Goal: Use online tool/utility: Utilize a website feature to perform a specific function

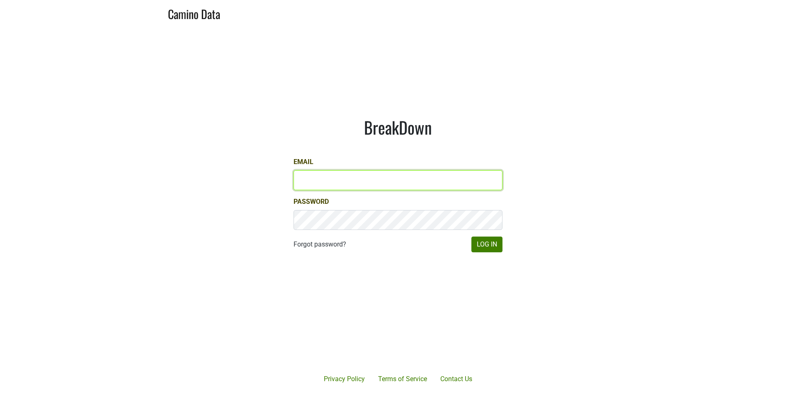
click at [398, 182] on input "Email" at bounding box center [398, 180] width 209 height 20
type input "matt@dumol.com"
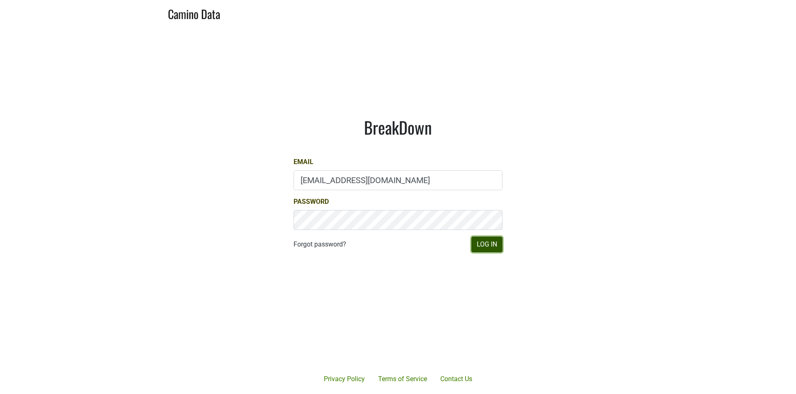
click at [481, 247] on button "Log In" at bounding box center [487, 245] width 31 height 16
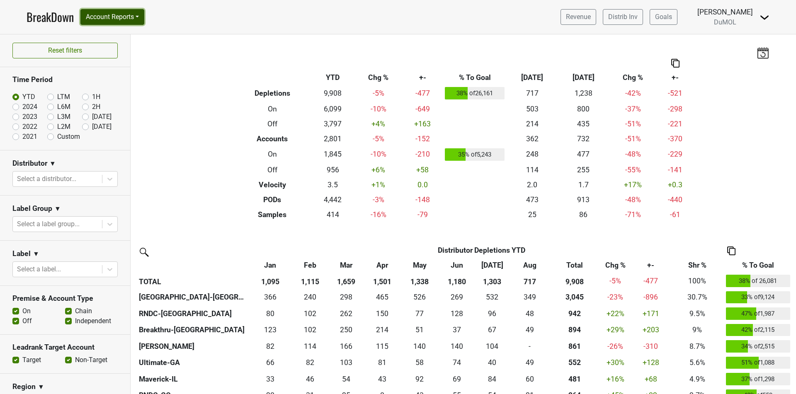
click at [139, 10] on button "Account Reports" at bounding box center [112, 17] width 64 height 16
click at [176, 51] on div "Filters Breakdown Type YTD Chg % +- % To Goal Aug ‘25 Aug ‘24 Chg % +- Depletio…" at bounding box center [464, 214] width 666 height 360
click at [141, 18] on button "Account Reports" at bounding box center [112, 17] width 64 height 16
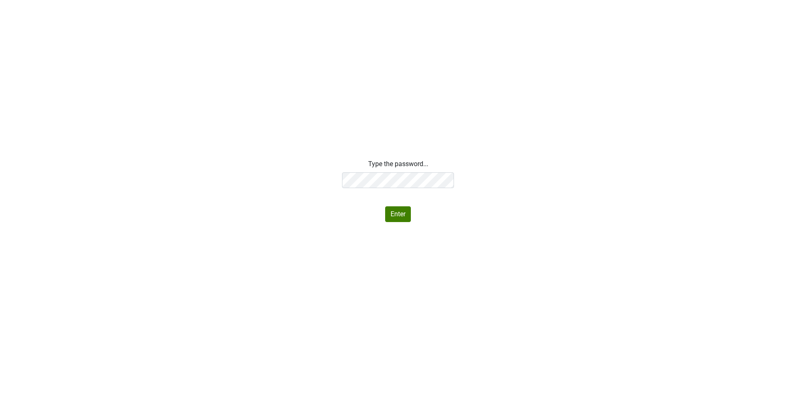
click at [338, 265] on html "Type the password... Enter" at bounding box center [398, 191] width 796 height 382
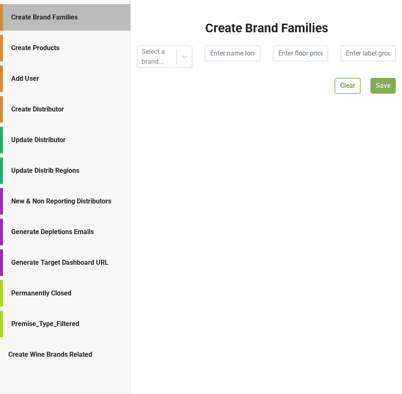
click at [108, 240] on div "Generate Depletions Emails" at bounding box center [65, 232] width 130 height 27
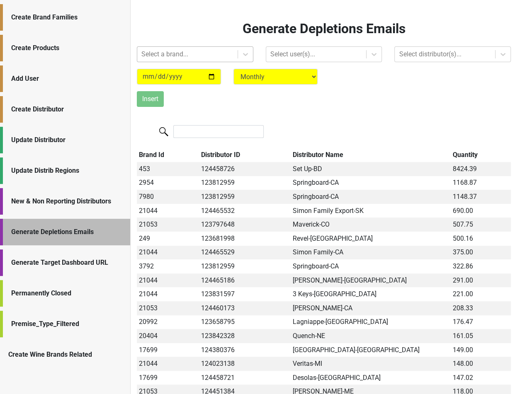
click at [234, 61] on div "Select a brand..." at bounding box center [187, 54] width 100 height 15
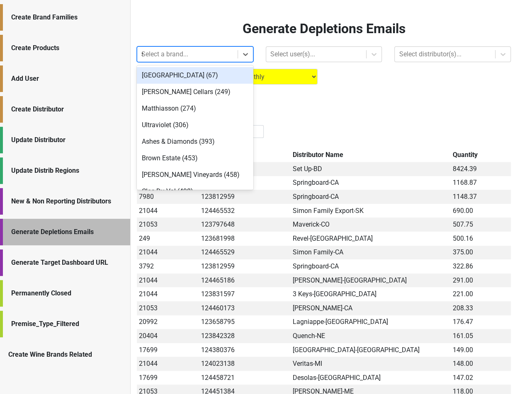
type input "se"
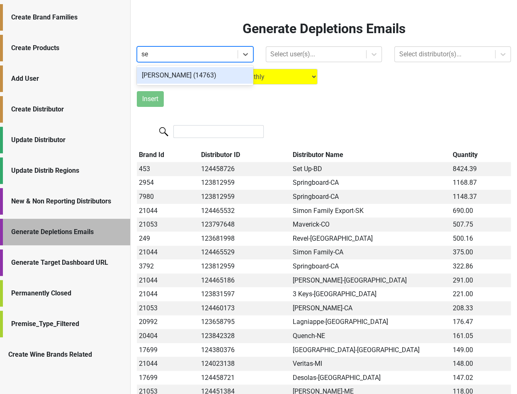
click at [232, 72] on div "[PERSON_NAME] (14763)" at bounding box center [195, 75] width 117 height 17
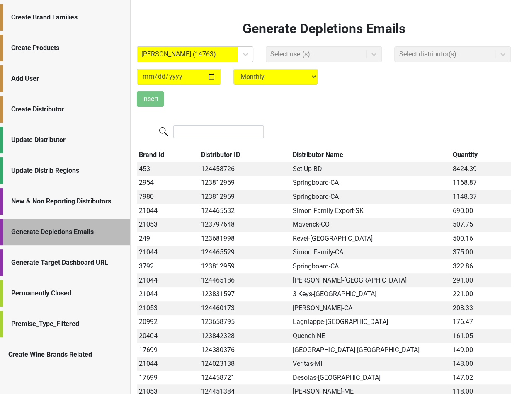
click at [329, 61] on div "Select user(s)..." at bounding box center [324, 54] width 129 height 16
click at [329, 61] on div "Select user(s)..." at bounding box center [316, 54] width 100 height 15
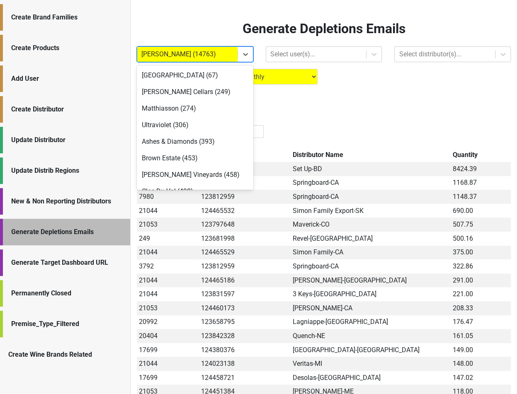
click at [212, 50] on div at bounding box center [187, 55] width 92 height 12
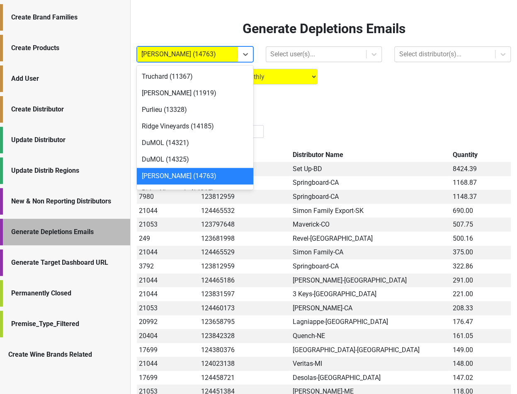
type input "12"
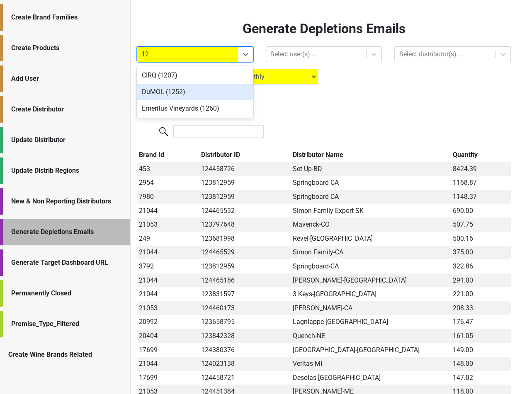
click at [212, 89] on div "DuMOL (1252)" at bounding box center [195, 92] width 117 height 17
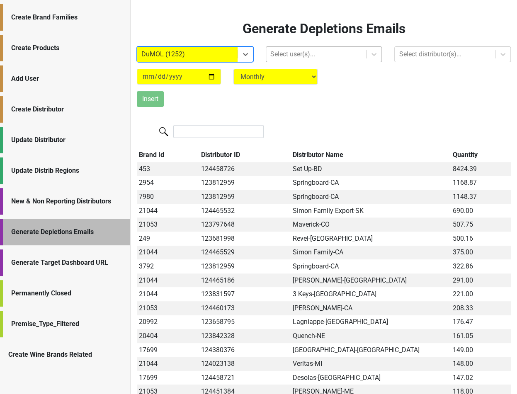
click at [338, 56] on div at bounding box center [316, 55] width 92 height 12
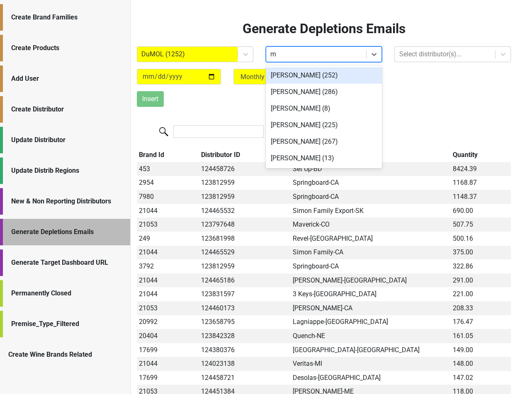
type input "ma"
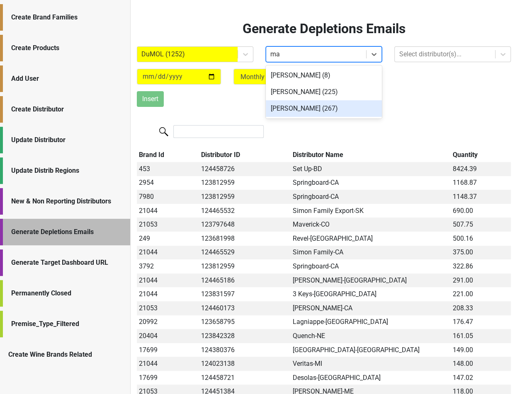
click at [348, 105] on div "Matthew Wells (267)" at bounding box center [324, 108] width 117 height 17
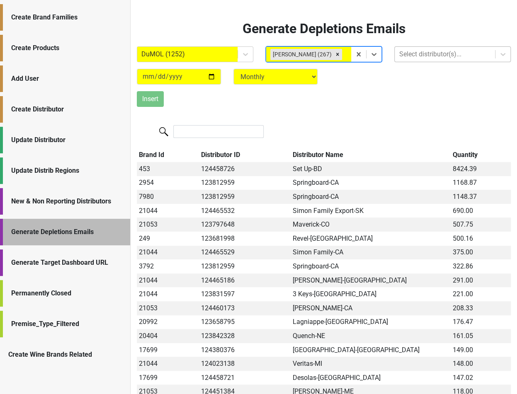
click at [430, 58] on div at bounding box center [445, 55] width 92 height 12
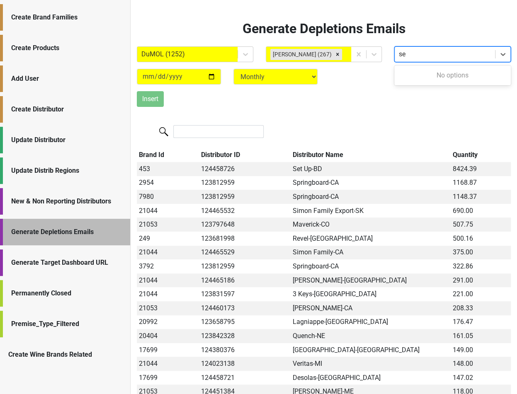
type input "s"
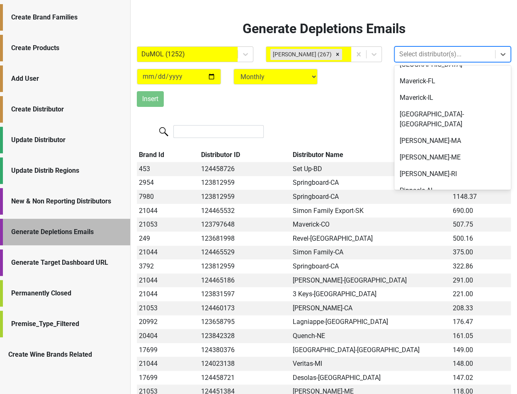
scroll to position [572, 0]
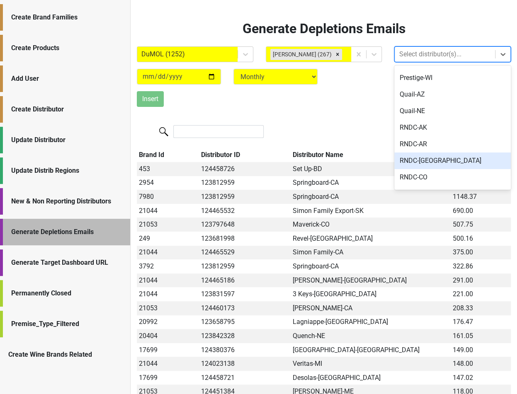
click at [492, 153] on div "RNDC-[GEOGRAPHIC_DATA]" at bounding box center [452, 161] width 117 height 17
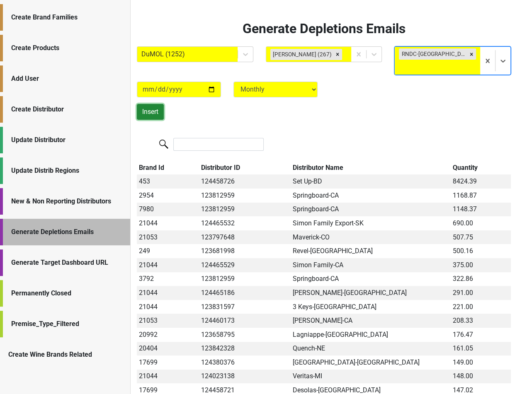
click at [159, 104] on button "Insert" at bounding box center [150, 112] width 27 height 16
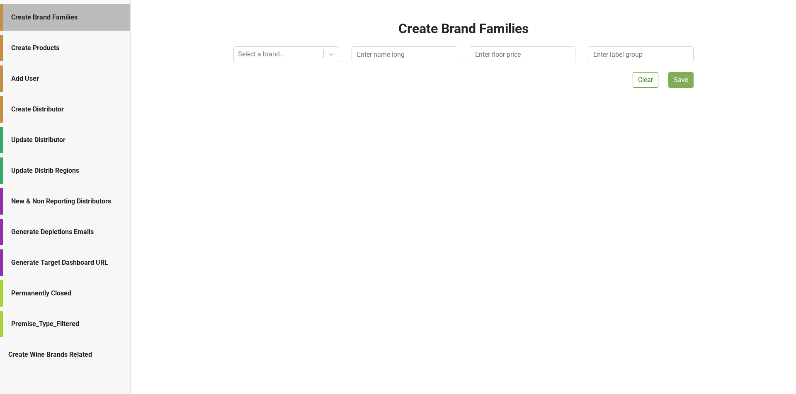
click at [93, 237] on div "Generate Depletions Emails" at bounding box center [65, 232] width 130 height 27
